Goal: Task Accomplishment & Management: Use online tool/utility

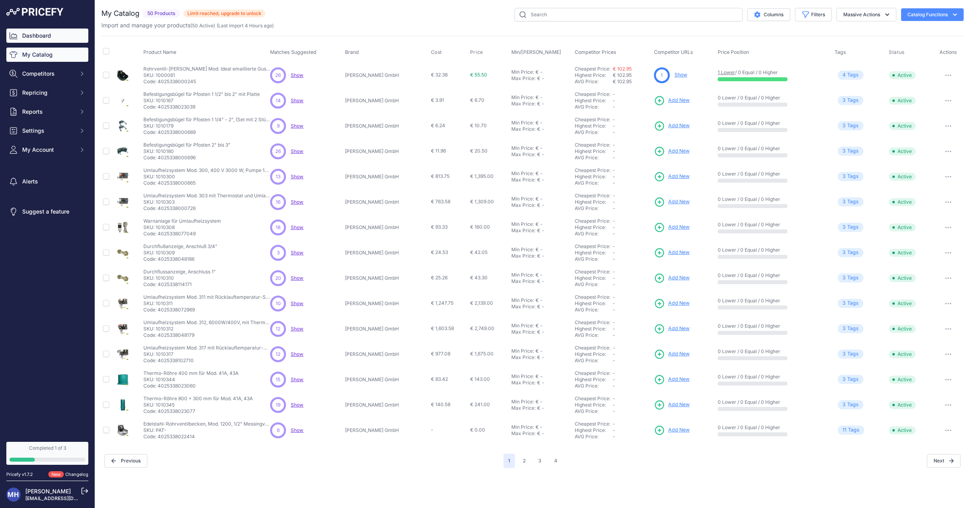
click at [38, 32] on link "Dashboard" at bounding box center [47, 36] width 82 height 14
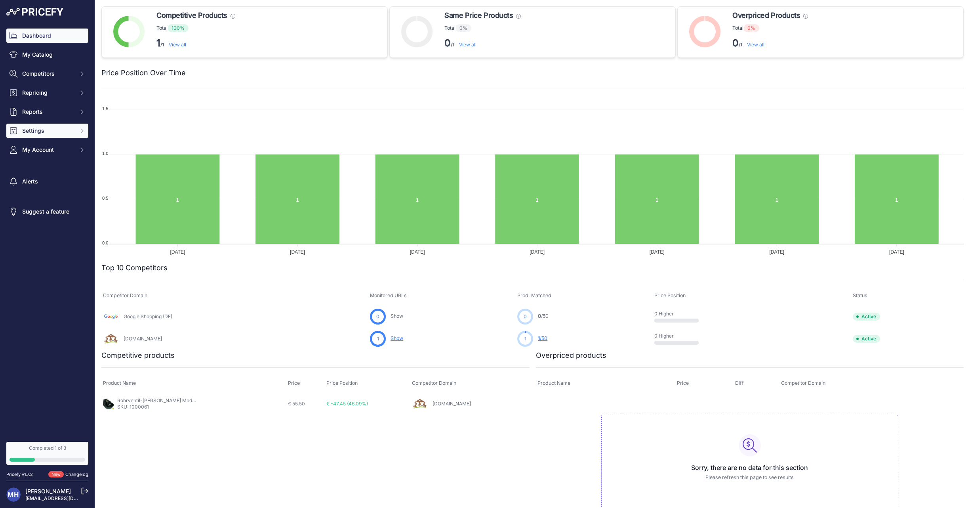
click at [41, 128] on span "Settings" at bounding box center [48, 131] width 52 height 8
click at [41, 151] on div "General Communication Preferences Alert Rules Product Feed API Keys Widget" at bounding box center [47, 186] width 82 height 97
click at [38, 144] on link "General" at bounding box center [47, 145] width 82 height 14
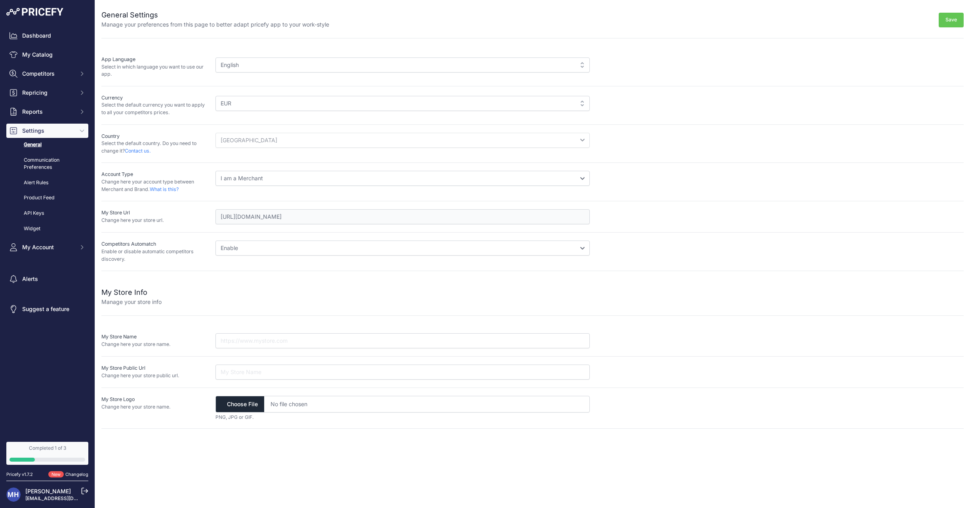
click at [296, 69] on div "English" at bounding box center [402, 64] width 374 height 15
click at [575, 64] on div "English" at bounding box center [402, 64] width 374 height 15
click at [35, 158] on link "Communication Preferences" at bounding box center [47, 163] width 82 height 21
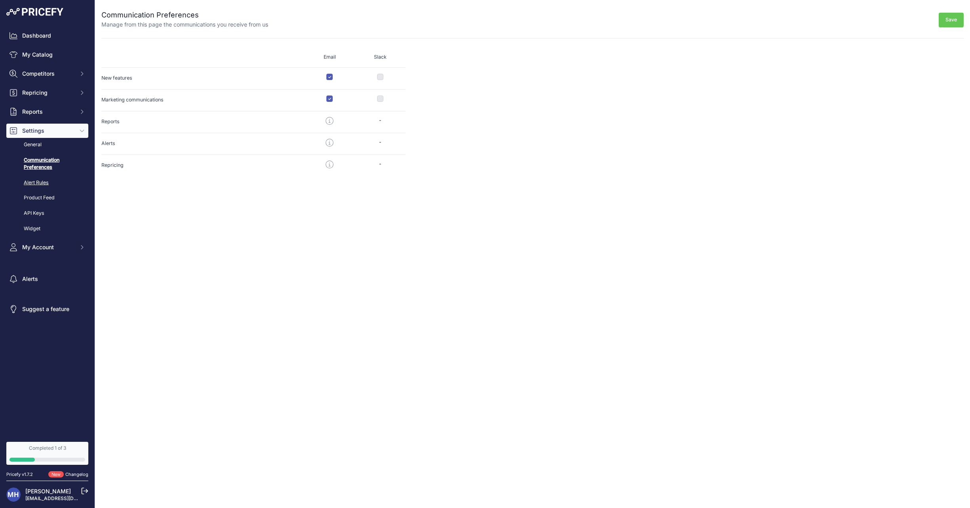
click at [36, 181] on link "Alert Rules" at bounding box center [47, 183] width 82 height 14
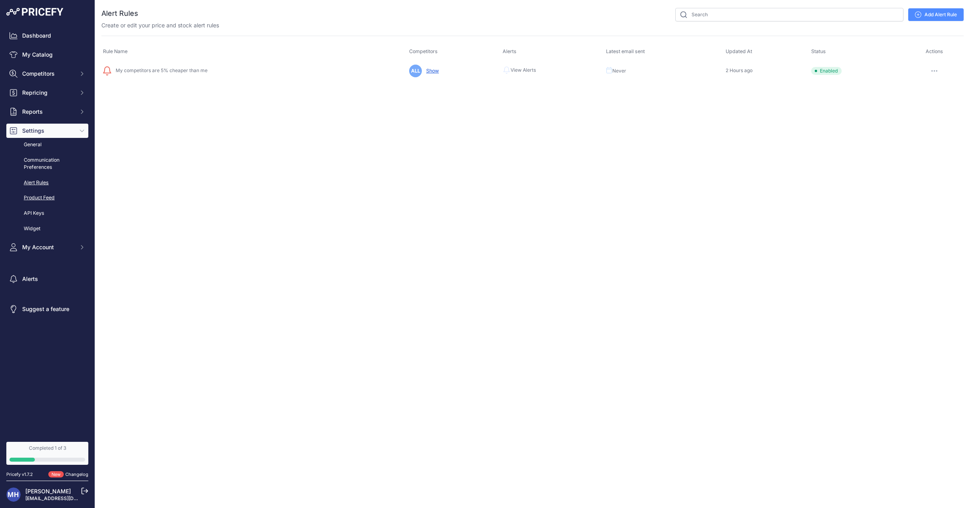
click at [42, 197] on link "Product Feed" at bounding box center [47, 198] width 82 height 14
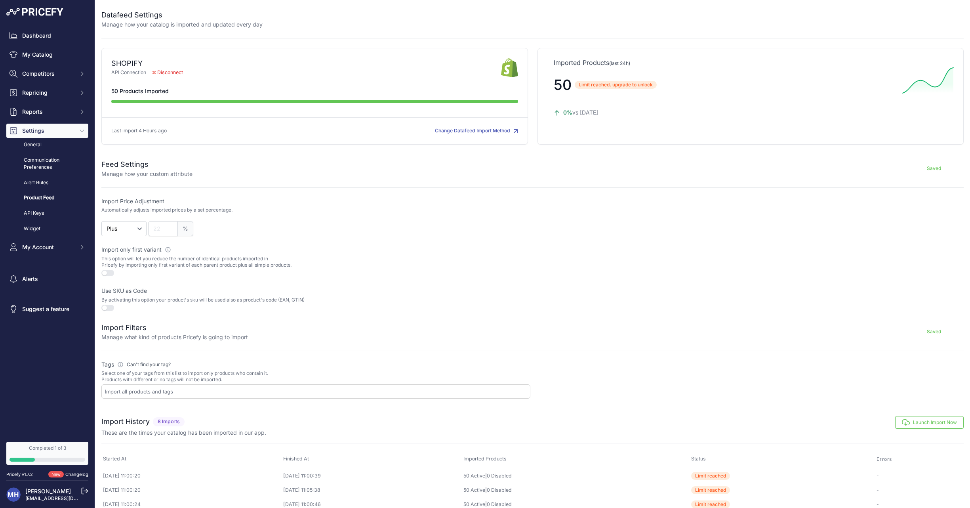
click at [165, 72] on span "Disconnect" at bounding box center [167, 73] width 43 height 8
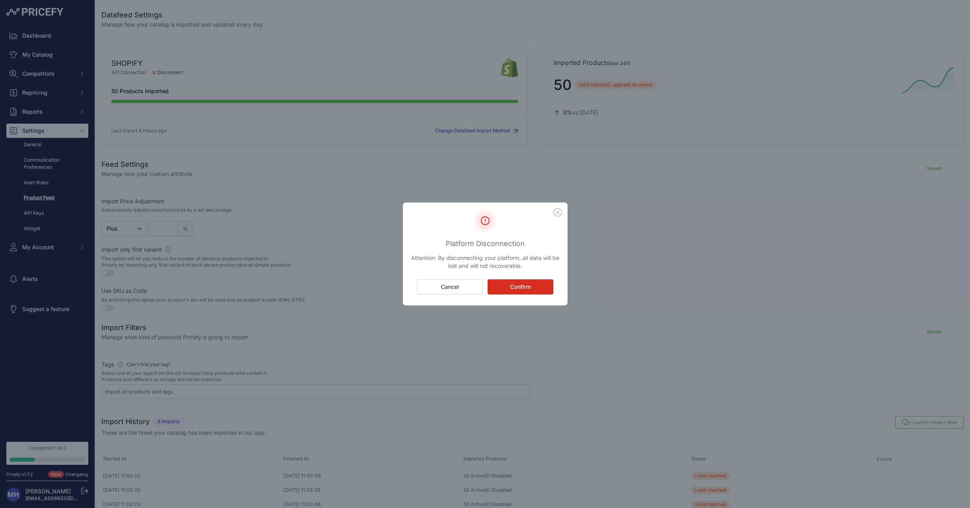
click at [555, 213] on icon "button" at bounding box center [557, 212] width 9 height 9
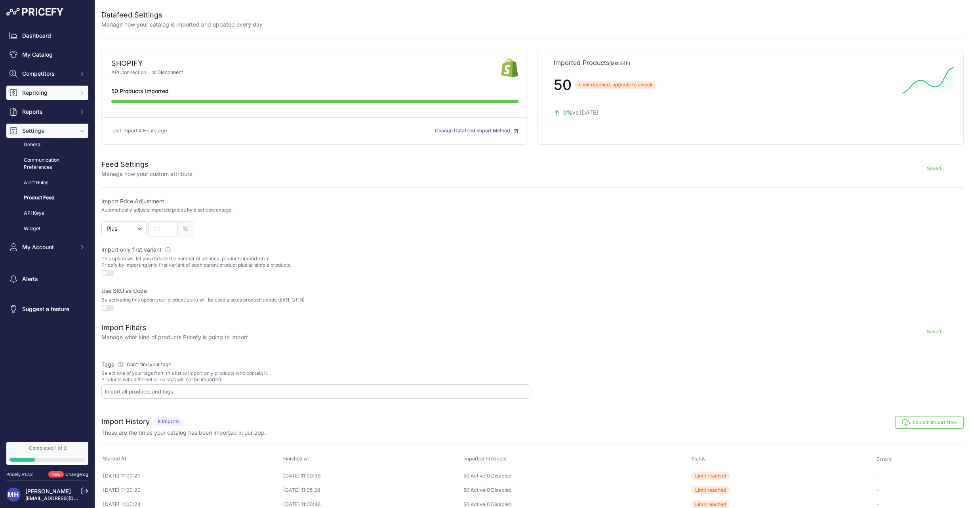
click at [46, 94] on span "Repricing" at bounding box center [48, 93] width 52 height 8
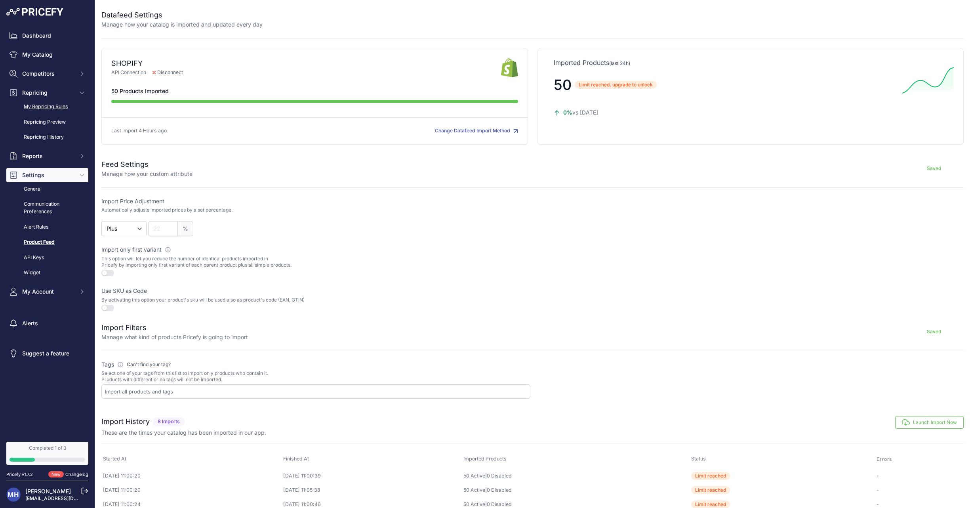
click at [47, 105] on link "My Repricing Rules" at bounding box center [47, 107] width 82 height 14
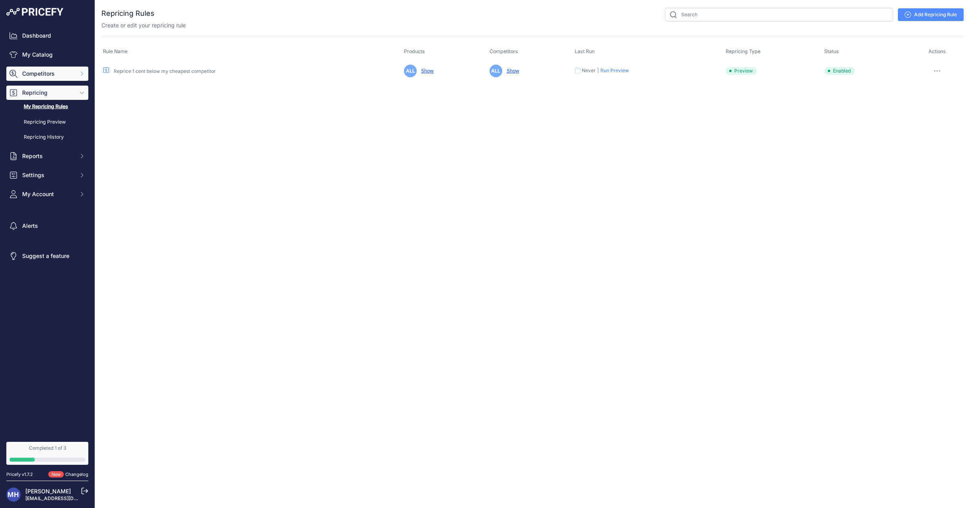
click at [42, 74] on span "Competitors" at bounding box center [48, 74] width 52 height 8
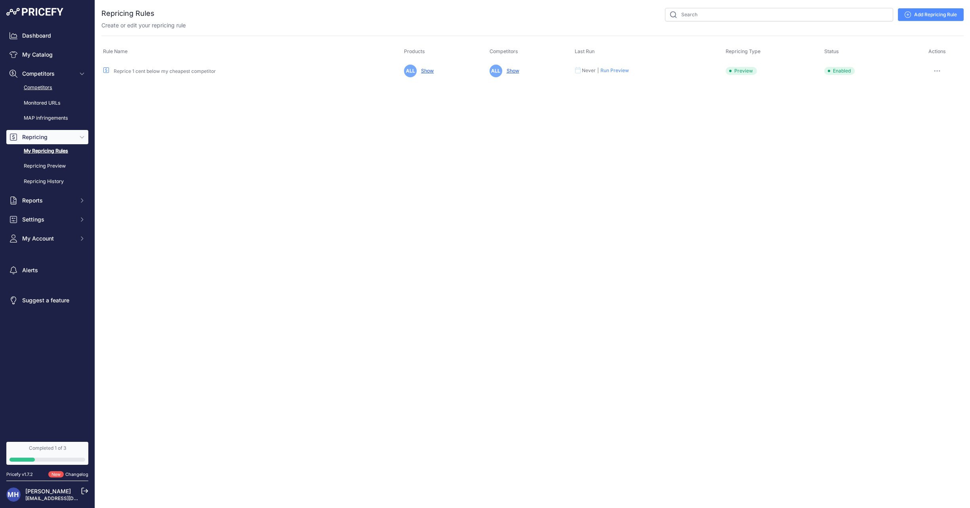
click at [42, 88] on link "Competitors" at bounding box center [47, 88] width 82 height 14
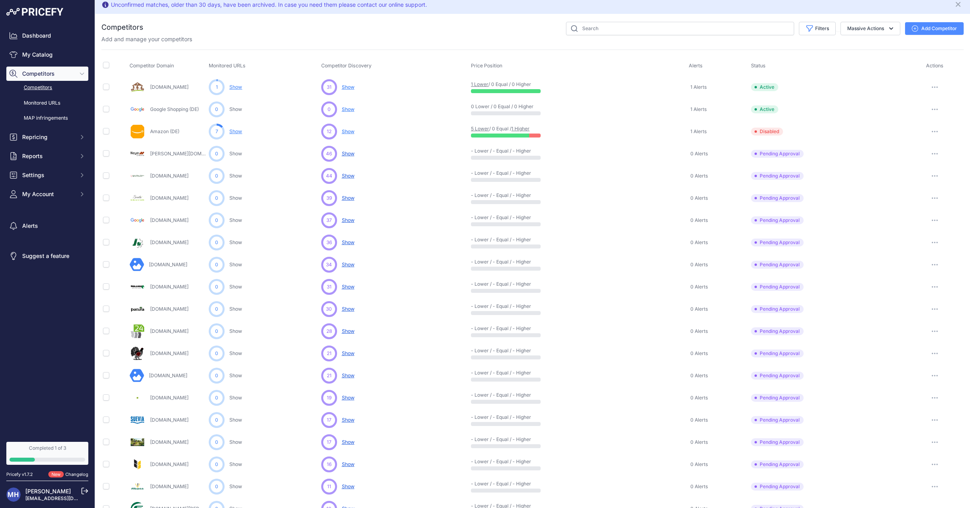
scroll to position [6, 0]
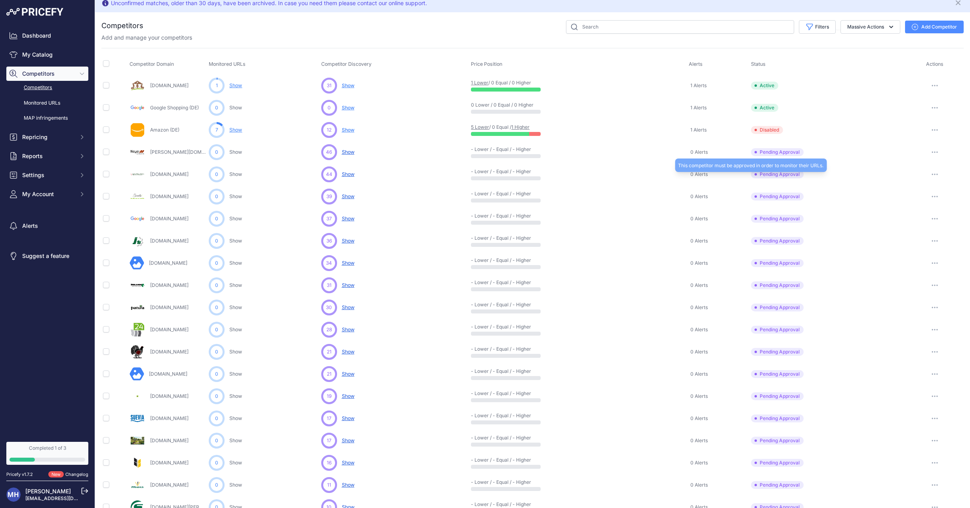
click at [781, 173] on span "Pending Approval" at bounding box center [777, 174] width 53 height 8
click at [936, 173] on icon "button" at bounding box center [935, 174] width 6 height 2
click at [925, 201] on button "Approve Competitor" at bounding box center [929, 203] width 65 height 13
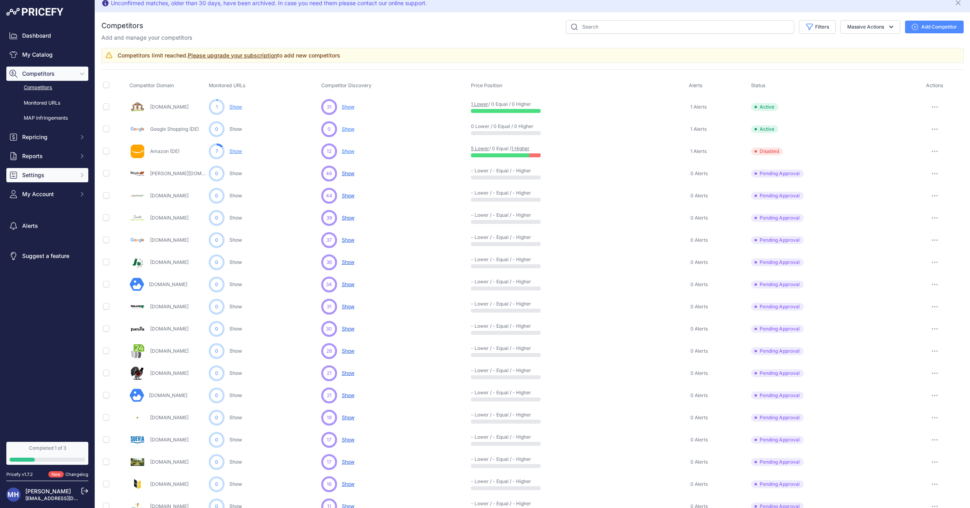
click at [39, 175] on span "Settings" at bounding box center [48, 175] width 52 height 8
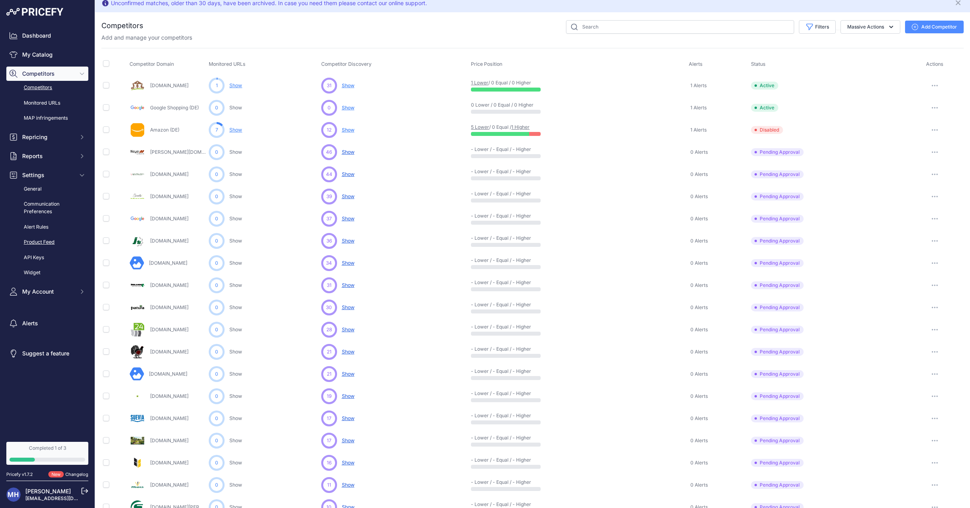
click at [42, 240] on link "Product Feed" at bounding box center [47, 242] width 82 height 14
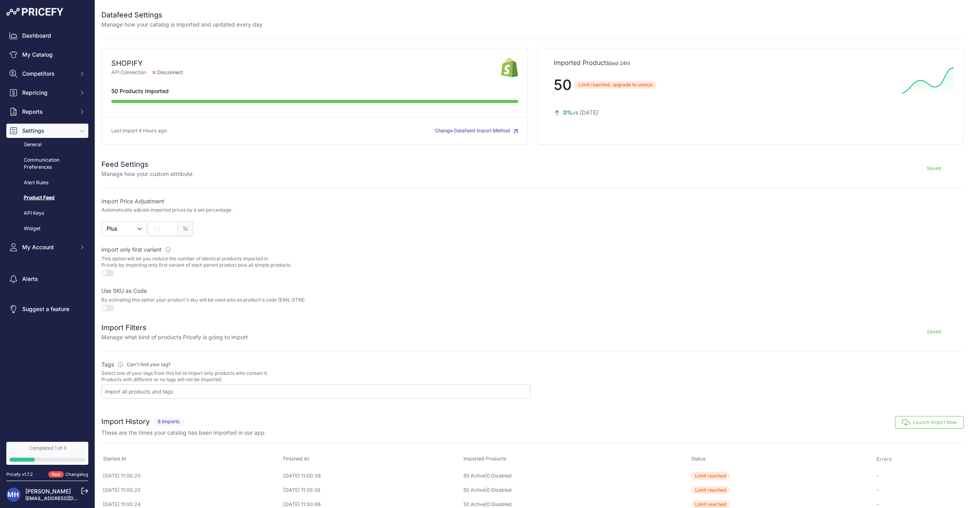
click at [516, 131] on icon "button" at bounding box center [515, 131] width 5 height 5
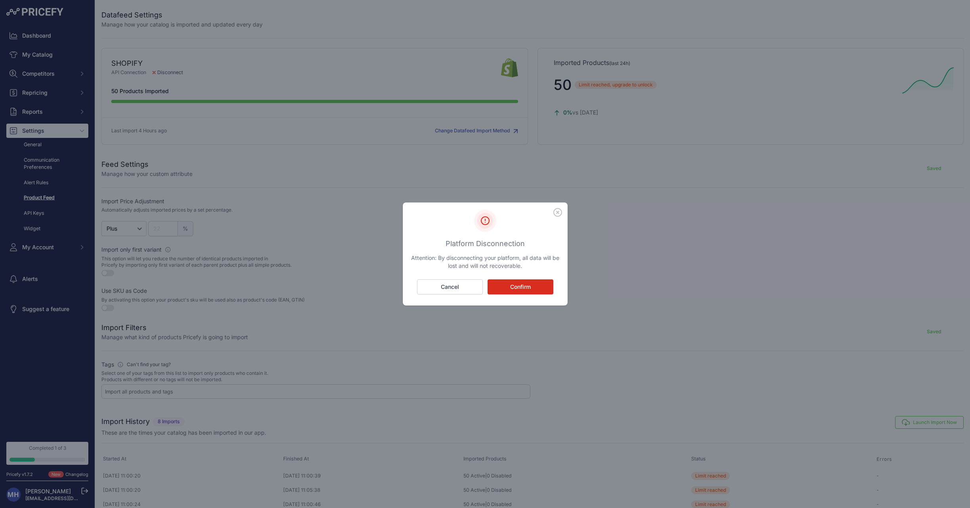
click at [525, 284] on button "Confirm" at bounding box center [521, 286] width 66 height 15
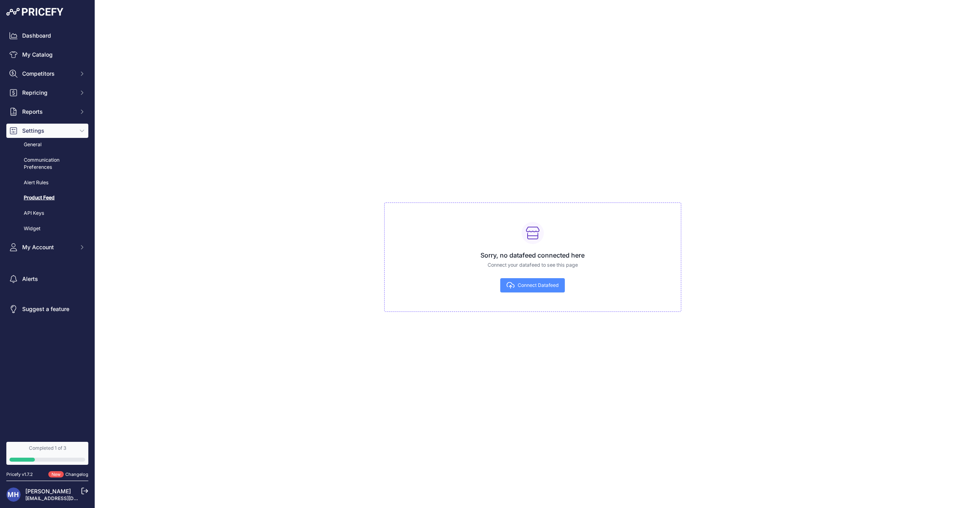
click at [536, 287] on span "Connect Datafeed" at bounding box center [538, 285] width 41 height 6
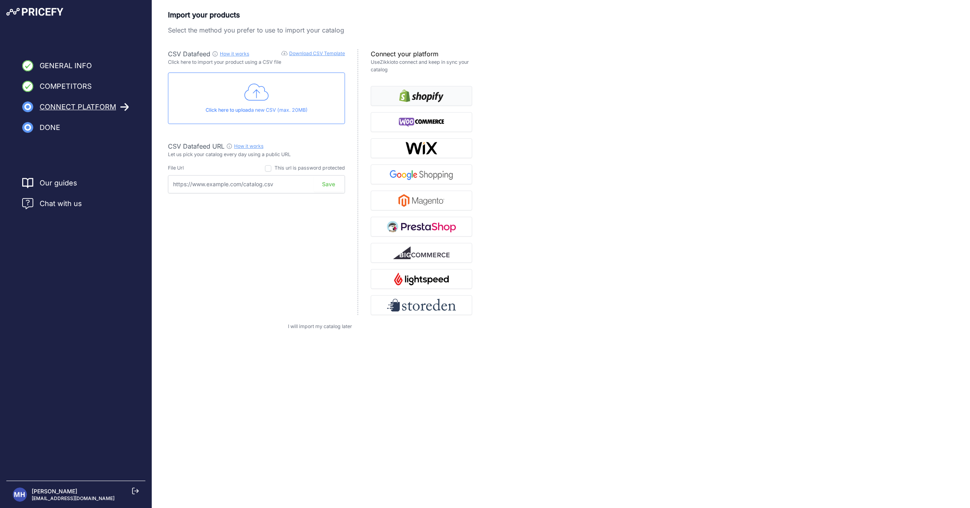
click at [417, 95] on img "button" at bounding box center [421, 96] width 44 height 13
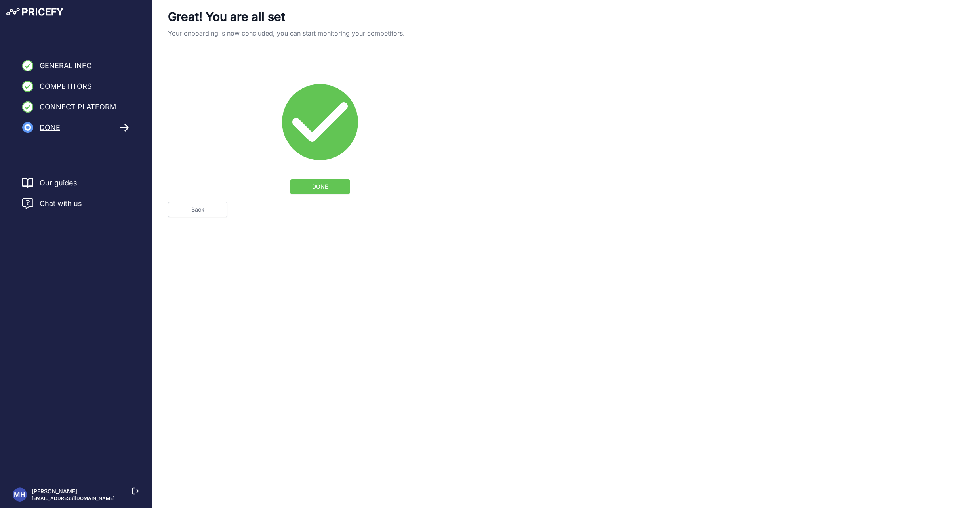
click at [224, 200] on form "Great! You are all set Your onboarding is now concluded, you can start monitori…" at bounding box center [320, 114] width 304 height 208
click at [213, 207] on link "Back" at bounding box center [197, 209] width 59 height 15
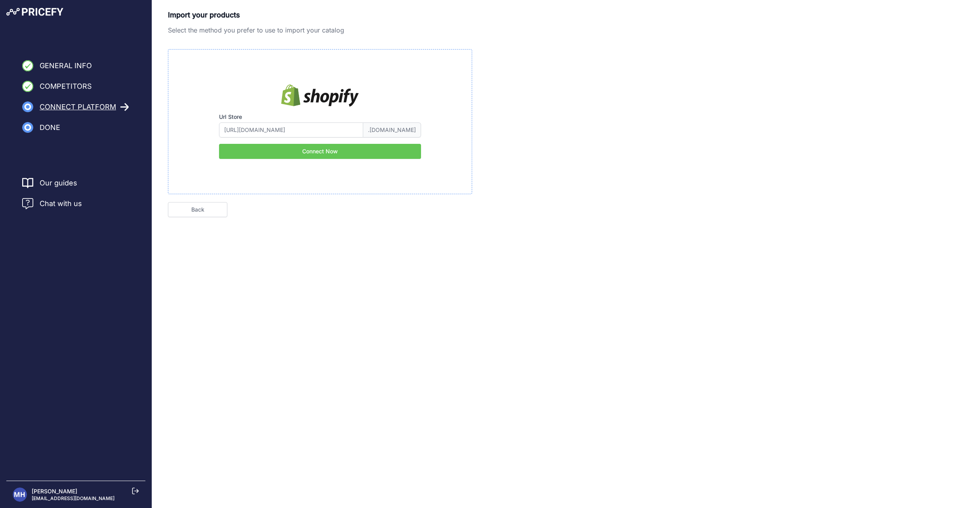
type input "veteri-live"
drag, startPoint x: 50, startPoint y: 128, endPoint x: 58, endPoint y: 133, distance: 10.5
click at [50, 128] on span "Done" at bounding box center [50, 127] width 21 height 11
click at [303, 151] on button "Connect Now" at bounding box center [320, 151] width 202 height 15
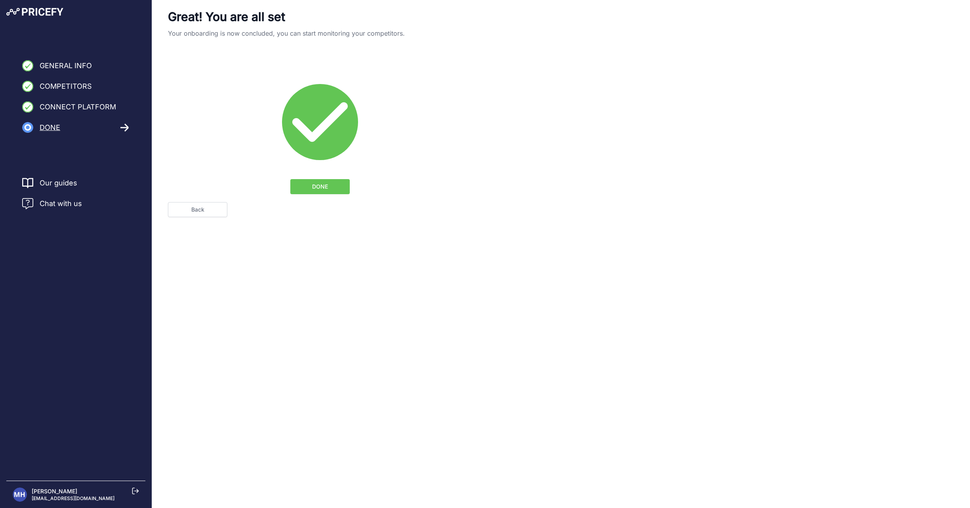
click at [317, 184] on span "DONE" at bounding box center [320, 187] width 16 height 8
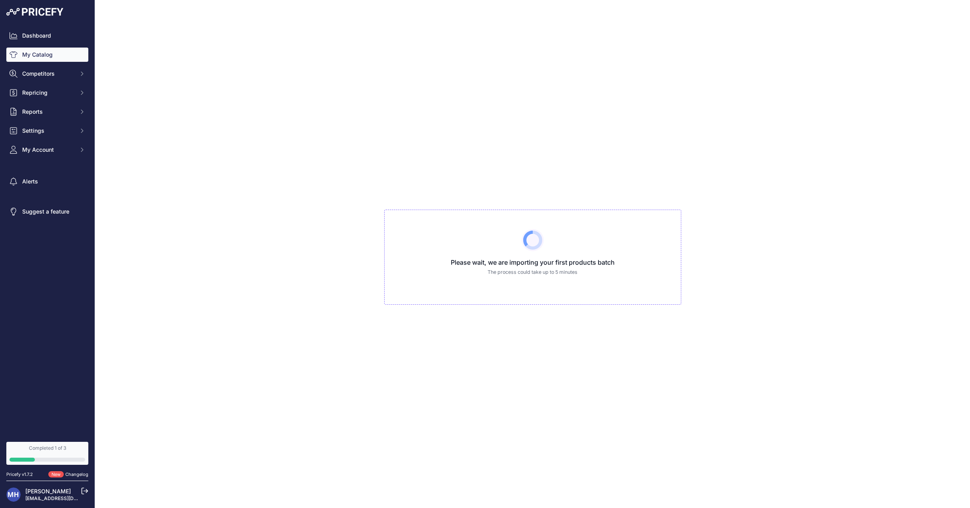
click at [76, 474] on link "Changelog" at bounding box center [76, 474] width 23 height 6
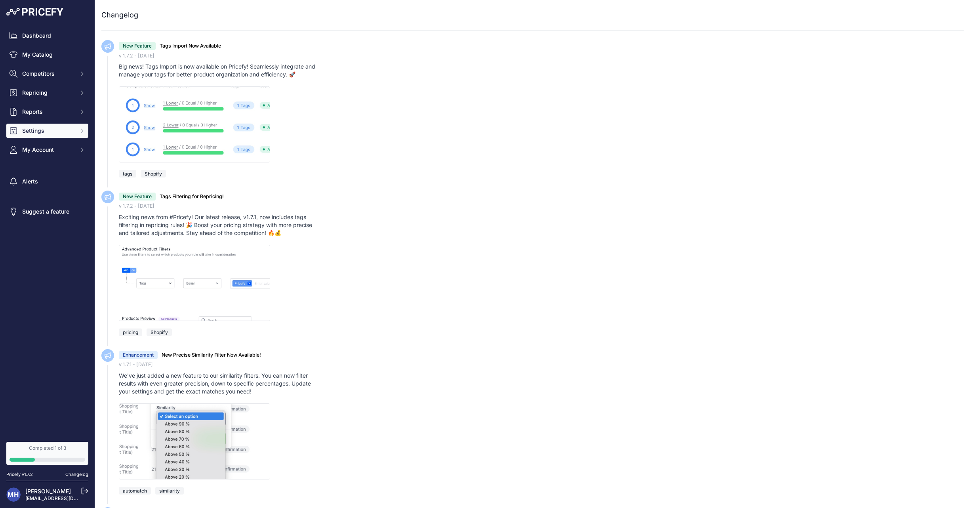
click at [40, 134] on span "Settings" at bounding box center [48, 131] width 52 height 8
click at [44, 196] on link "Product Feed" at bounding box center [47, 198] width 82 height 14
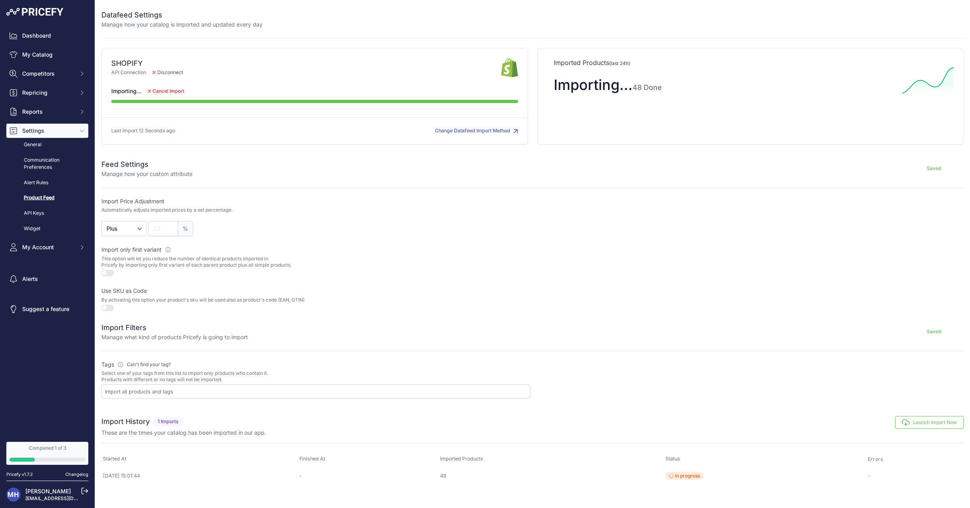
click at [139, 392] on input "text" at bounding box center [317, 391] width 425 height 7
type input "p"
click at [263, 353] on form "Feed Settings Manage how your custom attribute Saved Import Price Adjustment Au…" at bounding box center [532, 274] width 862 height 250
click at [149, 390] on input "text" at bounding box center [317, 391] width 425 height 7
type input "p"
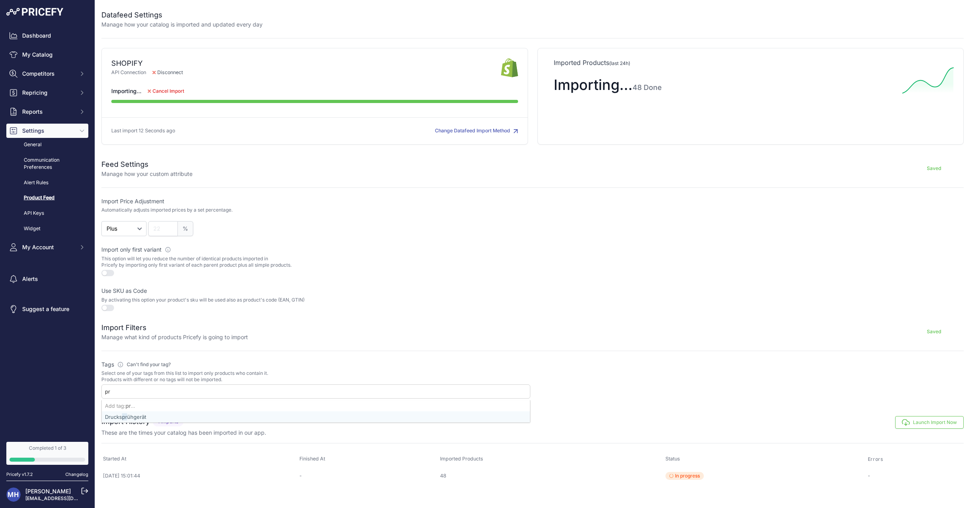
type input "p"
drag, startPoint x: 293, startPoint y: 356, endPoint x: 250, endPoint y: 357, distance: 43.6
click at [293, 356] on form "Feed Settings Manage how your custom attribute Saved Import Price Adjustment Au…" at bounding box center [532, 274] width 862 height 250
click at [138, 362] on span "Can't find your tag?" at bounding box center [149, 364] width 44 height 6
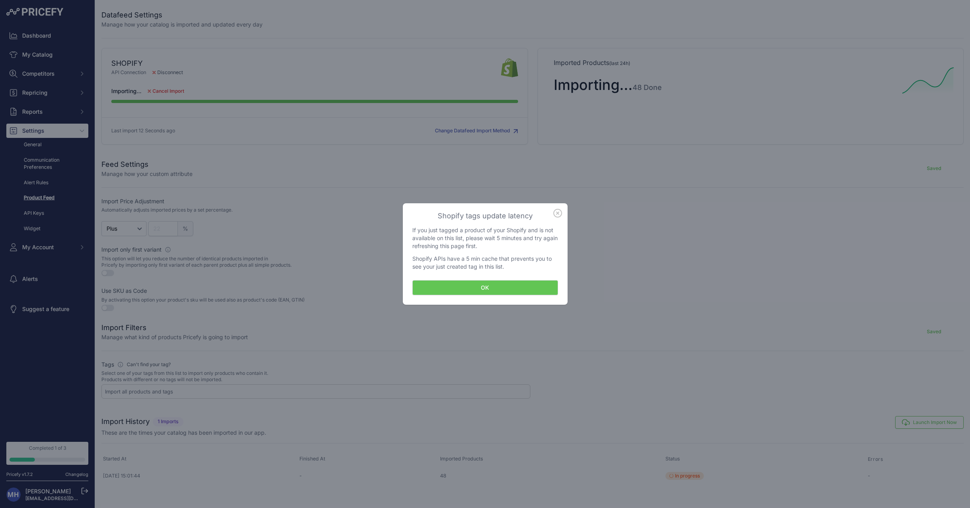
click at [489, 285] on button "OK" at bounding box center [485, 287] width 146 height 15
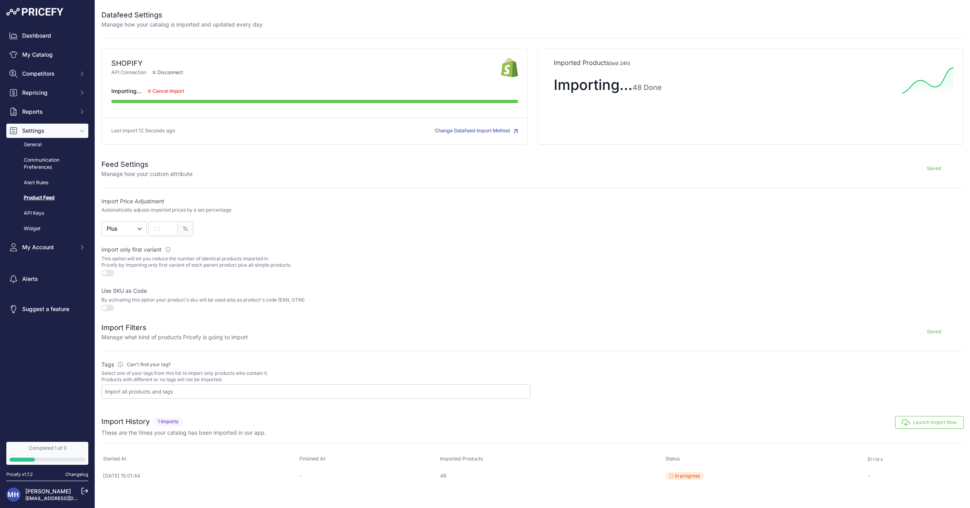
click at [169, 89] on span "Cancel Import" at bounding box center [168, 91] width 32 height 6
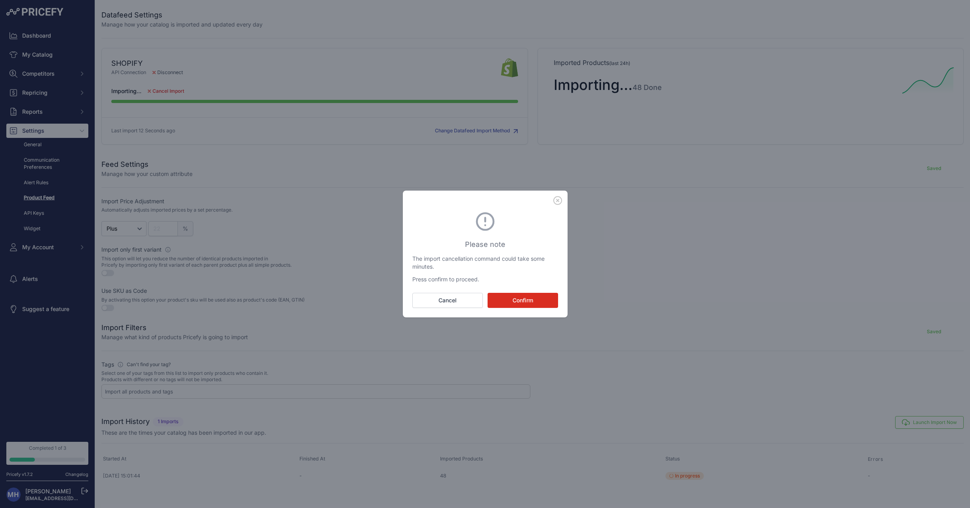
drag, startPoint x: 515, startPoint y: 297, endPoint x: 509, endPoint y: 293, distance: 8.2
click at [515, 296] on button "Confirm" at bounding box center [523, 300] width 71 height 15
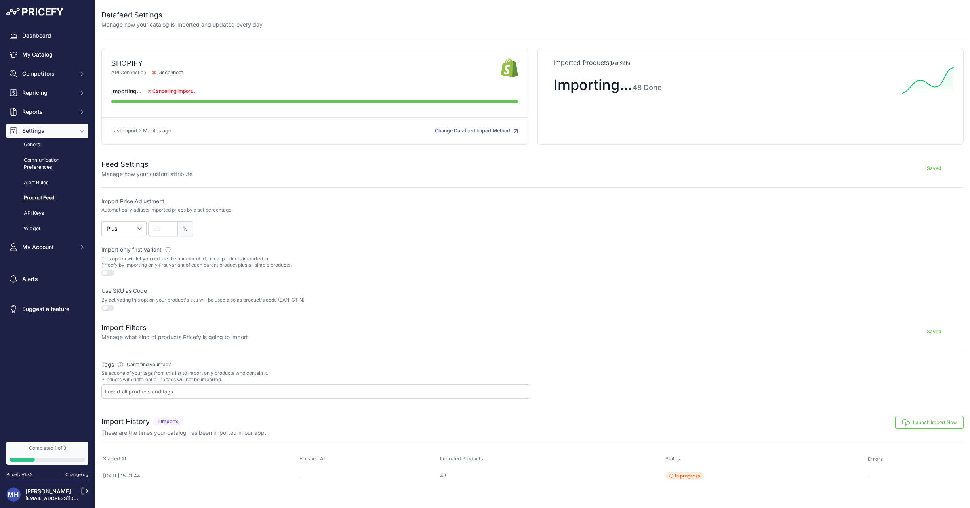
click at [187, 388] on input "text" at bounding box center [317, 391] width 425 height 7
type input "p"
paste input "97"
paste input "[EMAIL_ADDRESS][DOMAIN_NAME]"
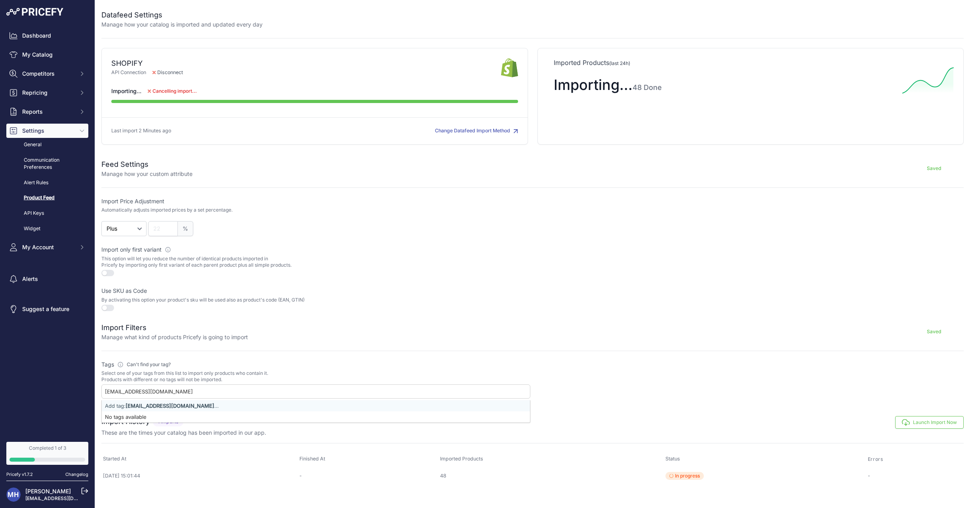
paste input "preischeck"
drag, startPoint x: 237, startPoint y: 389, endPoint x: 109, endPoint y: 383, distance: 128.1
click at [109, 384] on div "[EMAIL_ADDRESS]" at bounding box center [315, 391] width 429 height 14
paste input "text"
type input "preischeck"
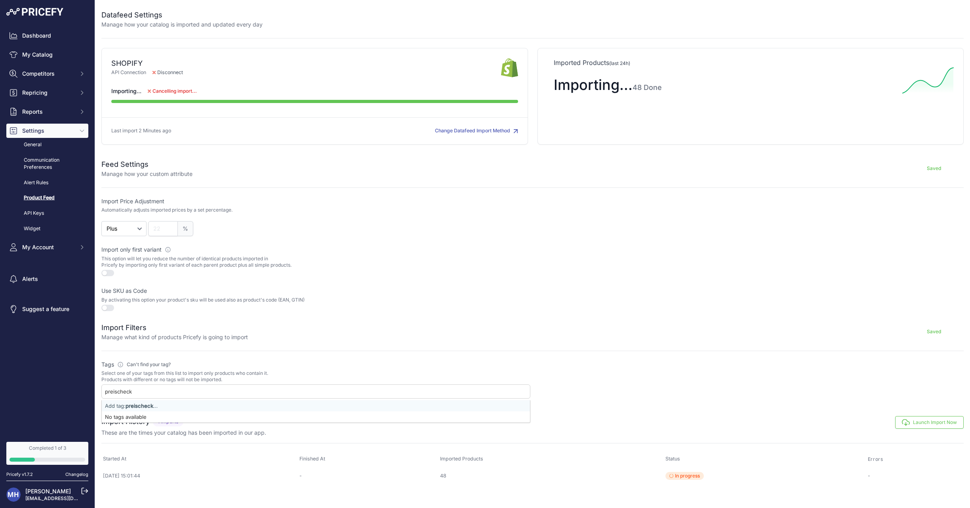
click at [134, 404] on strong "preischeck" at bounding box center [140, 405] width 28 height 6
select select "preischeck"
click at [475, 360] on label "Tags Please define which tags will be used to import your products Can't find y…" at bounding box center [315, 364] width 429 height 8
click at [910, 423] on button "Launch Import Now" at bounding box center [929, 423] width 69 height 13
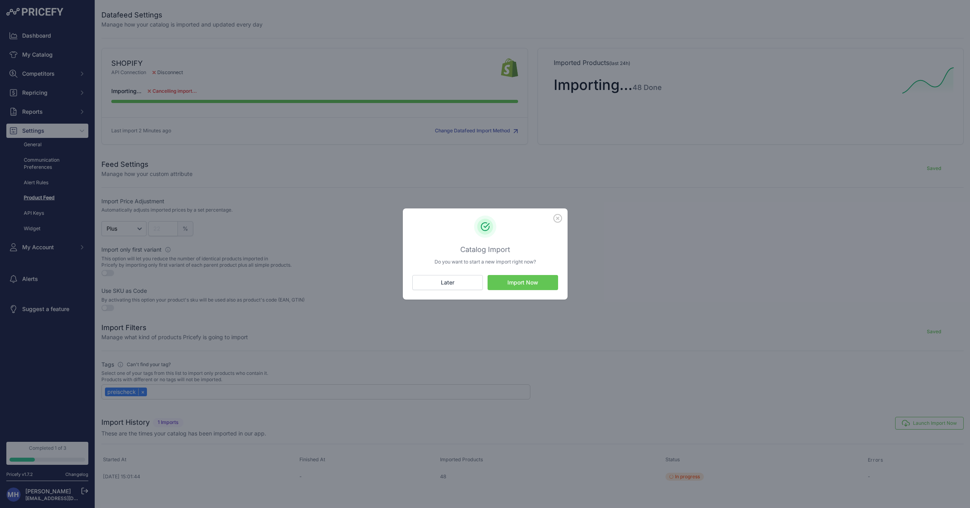
click at [524, 281] on button "Import Now" at bounding box center [523, 282] width 71 height 15
click at [555, 217] on icon "button" at bounding box center [557, 218] width 9 height 9
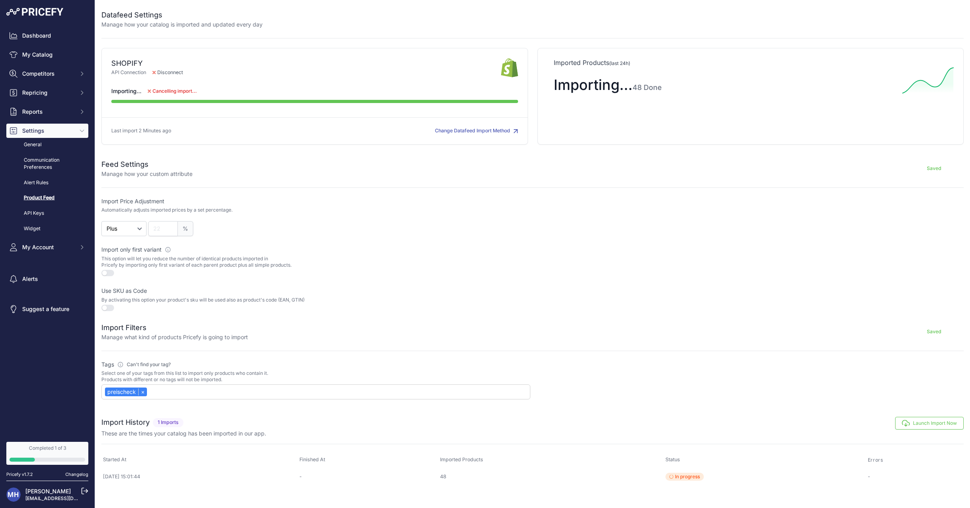
click at [929, 422] on button "Launch Import Now" at bounding box center [929, 423] width 69 height 13
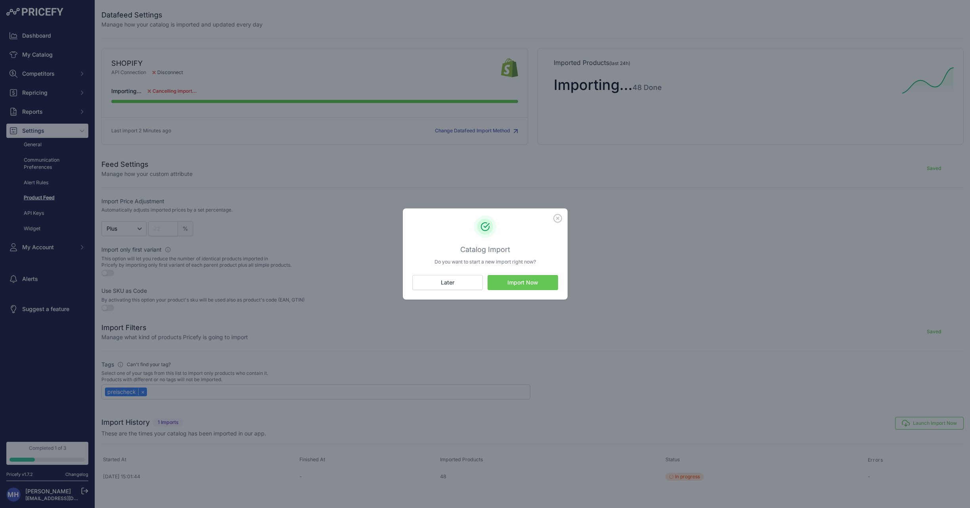
click at [532, 279] on button "Import Now" at bounding box center [523, 282] width 71 height 15
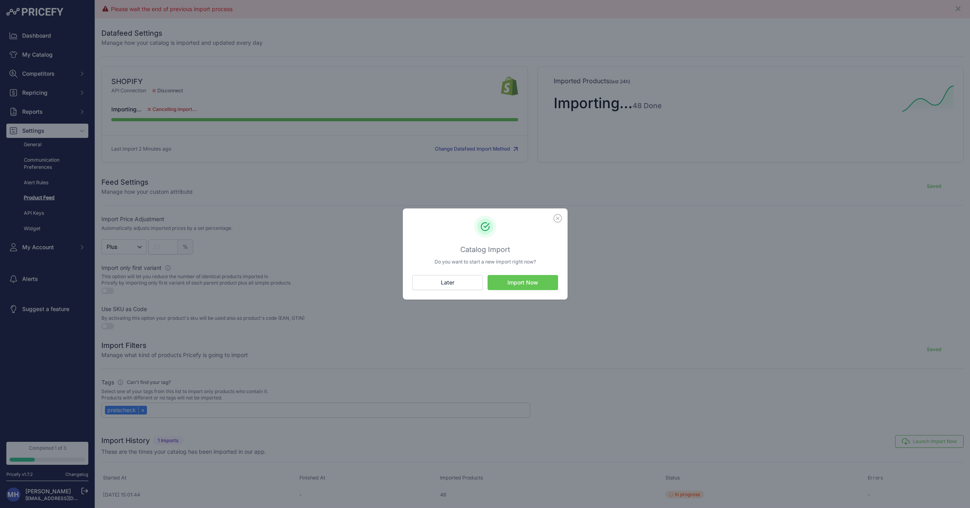
click at [557, 220] on icon "button" at bounding box center [557, 218] width 9 height 9
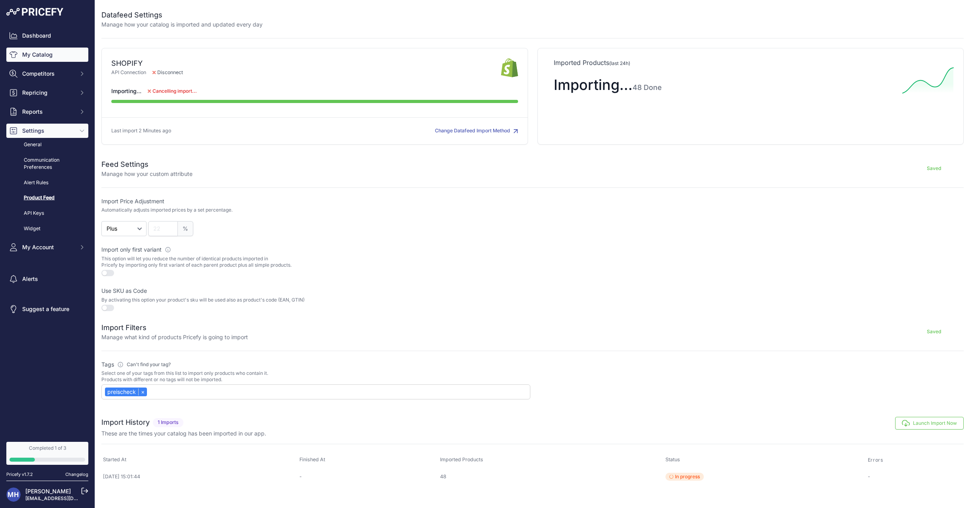
click at [25, 55] on link "My Catalog" at bounding box center [47, 55] width 82 height 14
